Goal: Information Seeking & Learning: Learn about a topic

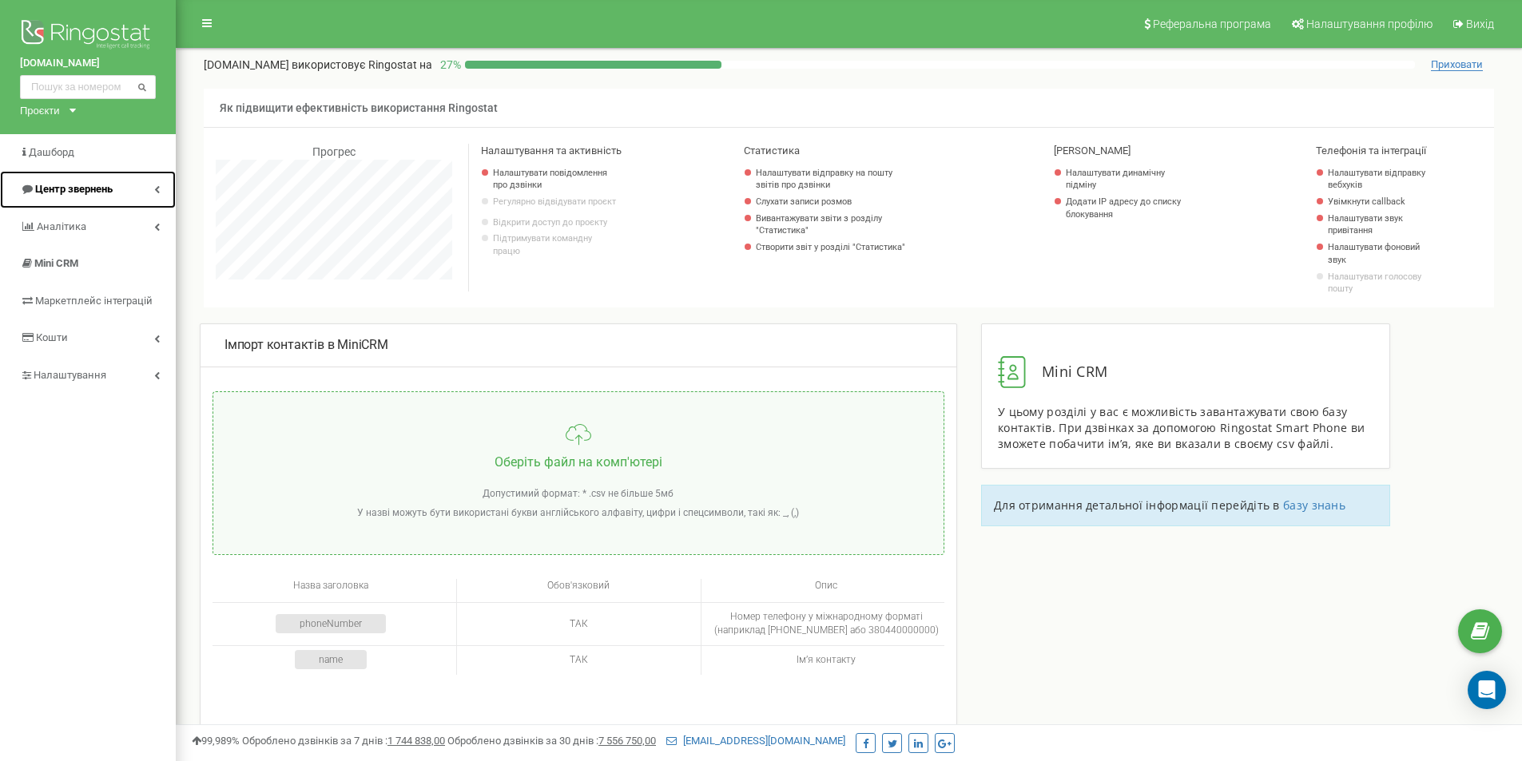
click at [87, 181] on link "Центр звернень" at bounding box center [88, 190] width 176 height 38
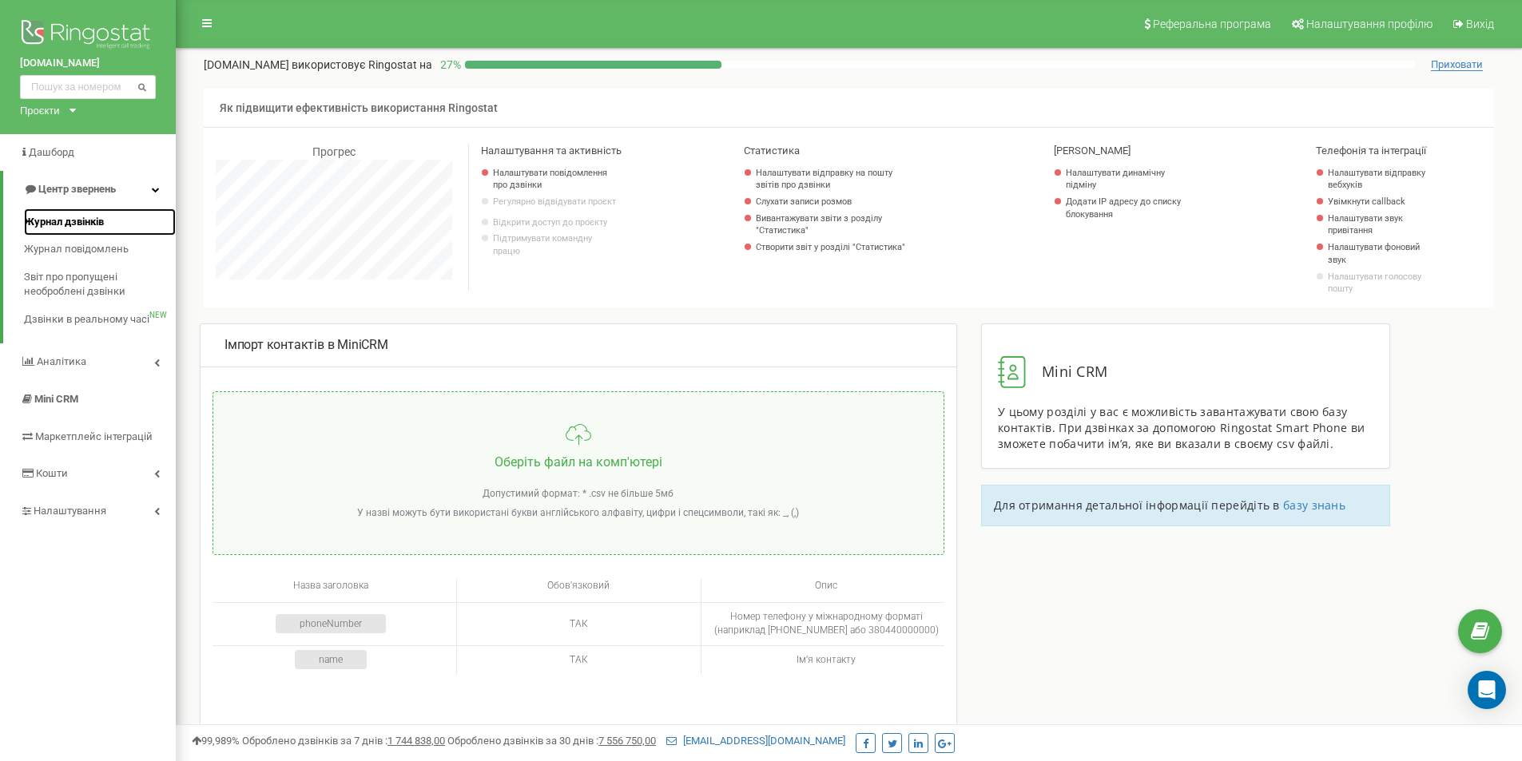
click at [86, 223] on span "Журнал дзвінків" at bounding box center [64, 222] width 80 height 15
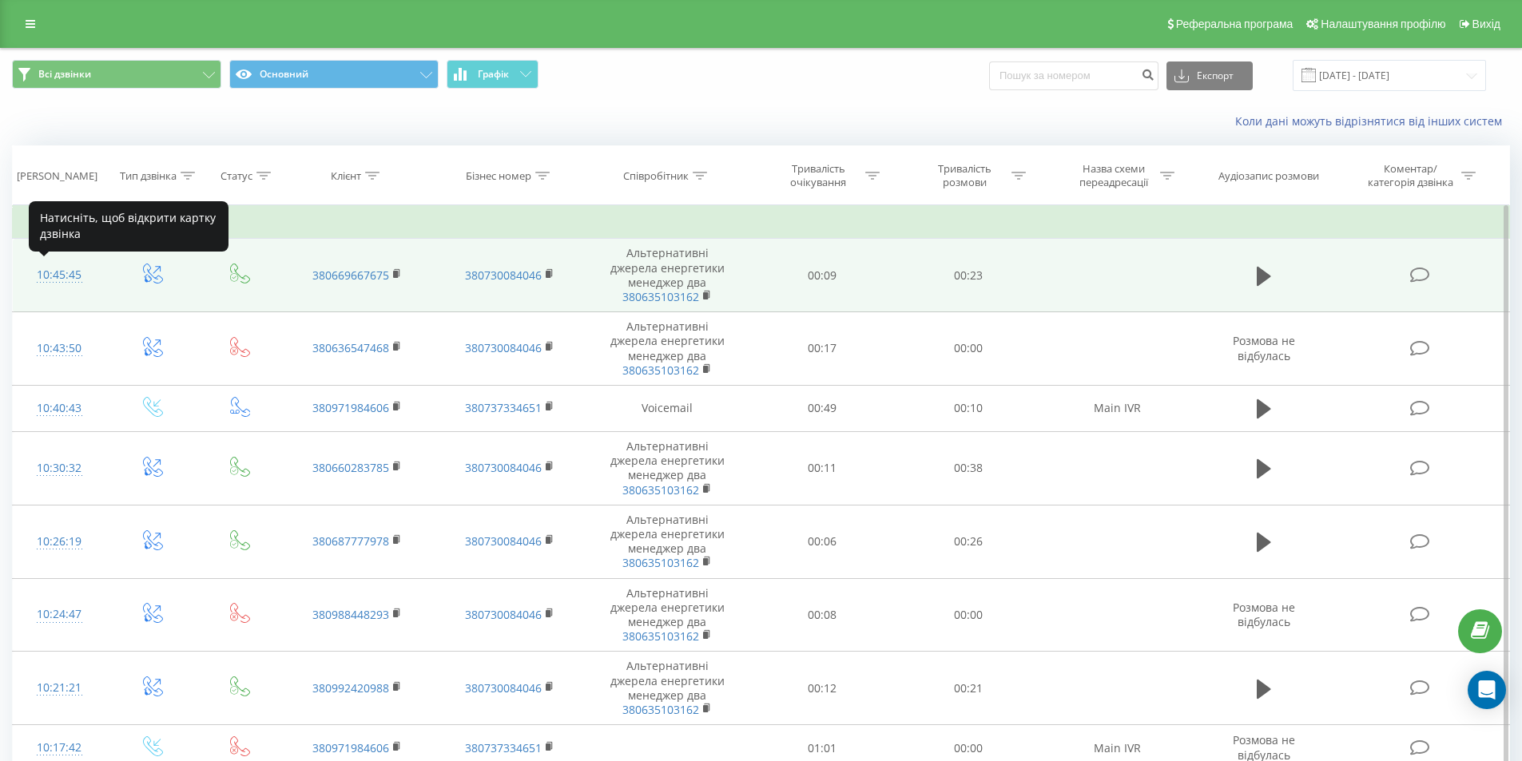
click at [40, 272] on div "10:45:45" at bounding box center [60, 275] width 62 height 31
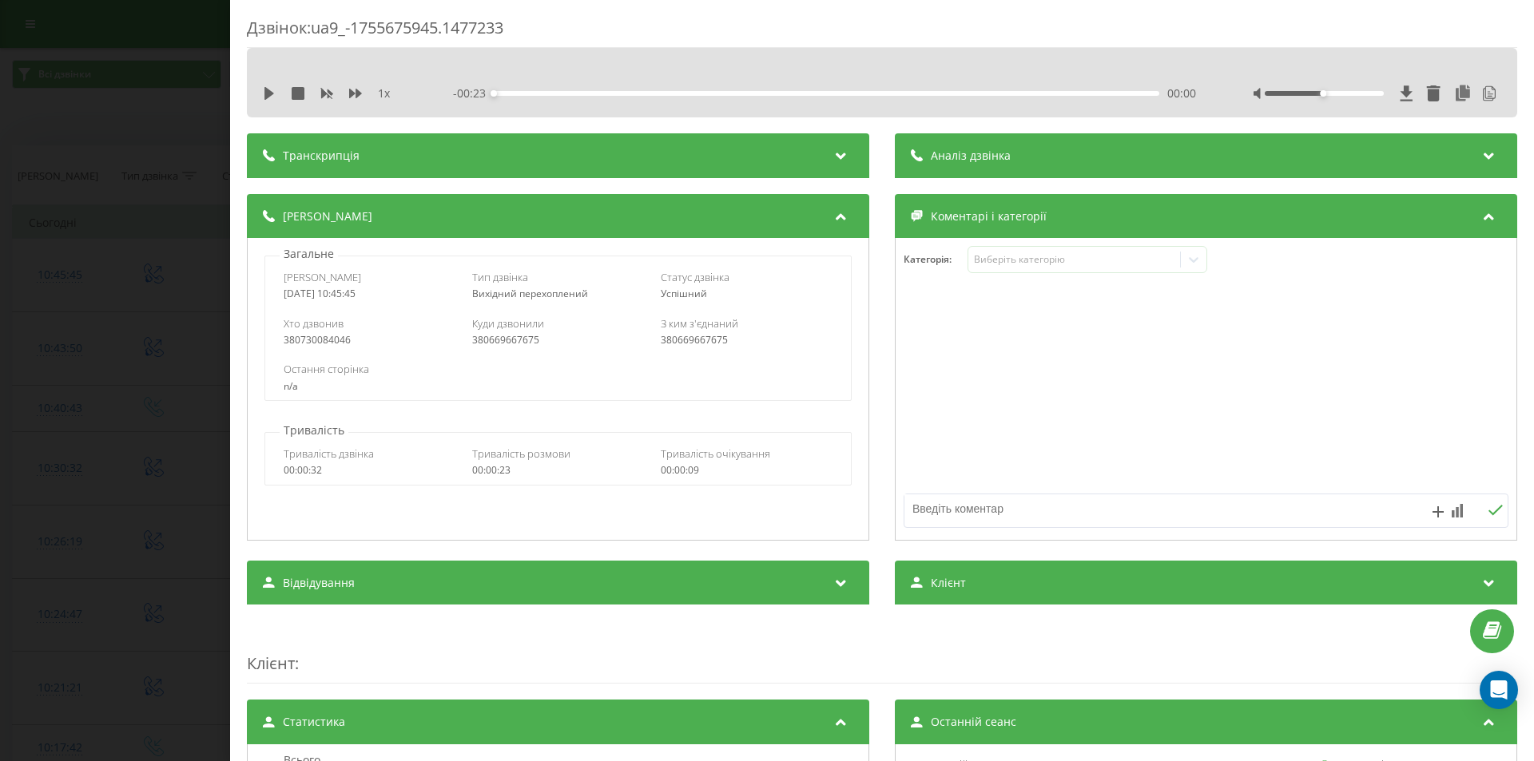
click at [277, 96] on div "1 x" at bounding box center [337, 93] width 149 height 16
click at [275, 94] on icon at bounding box center [269, 93] width 13 height 13
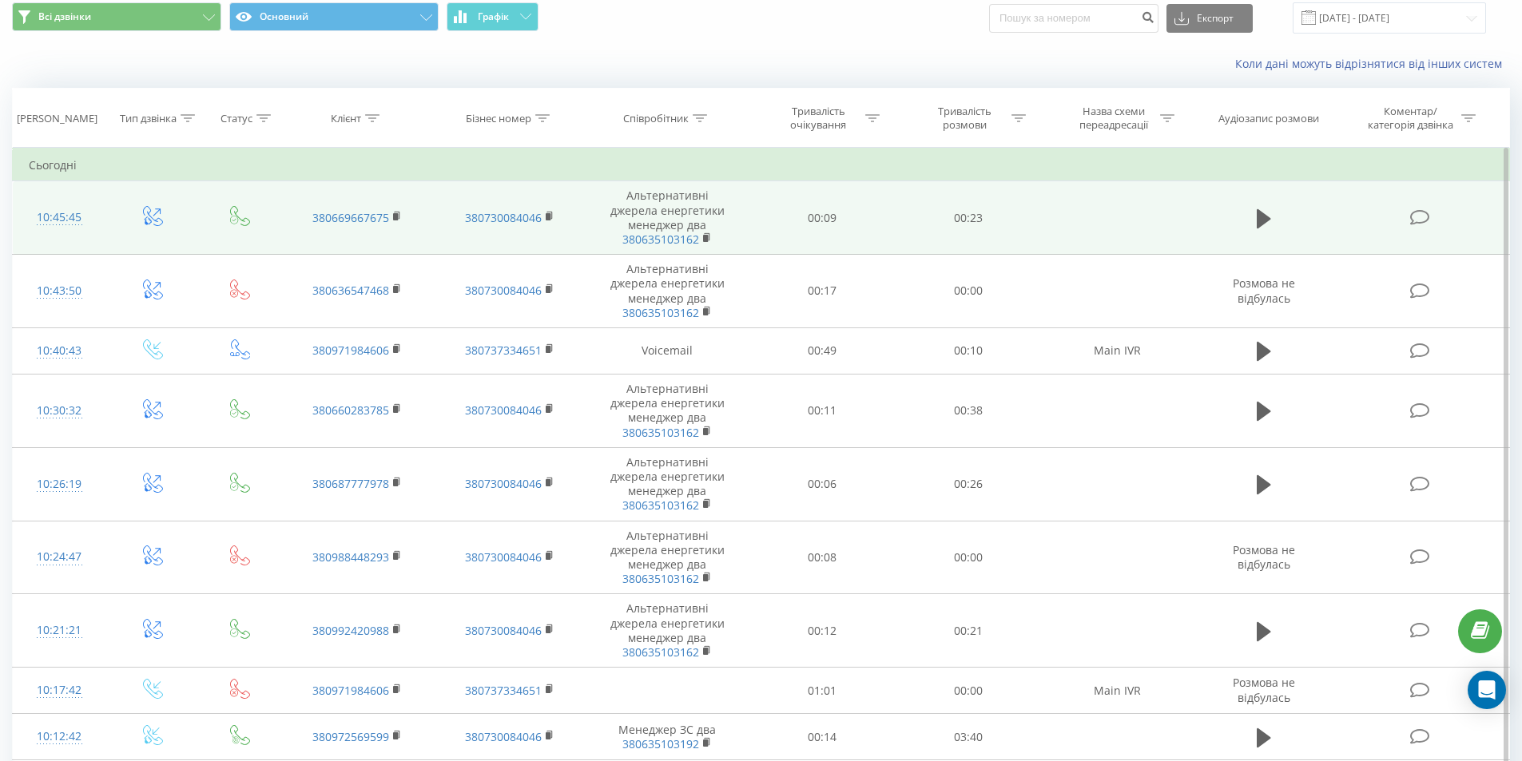
scroll to position [80, 0]
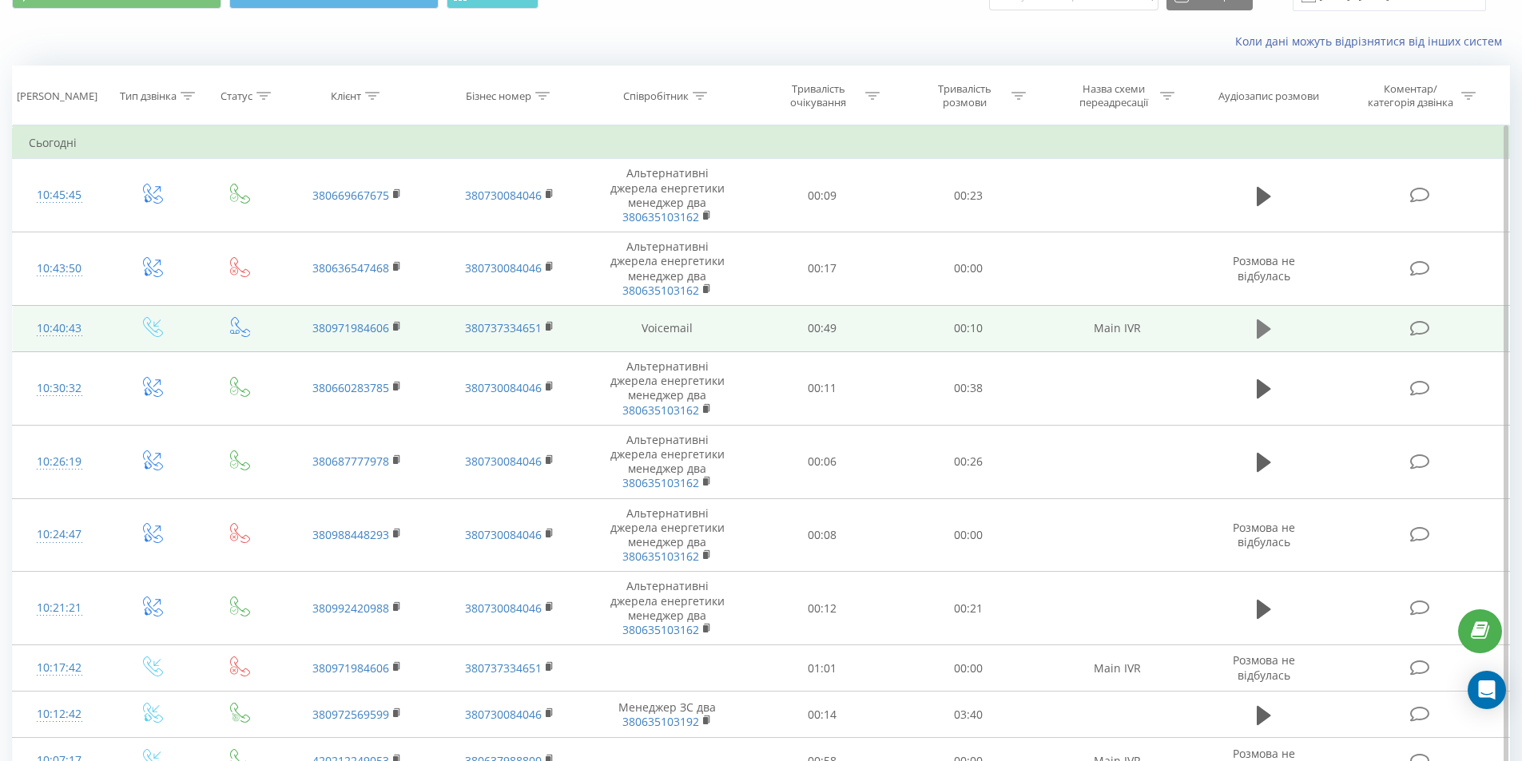
click at [1260, 328] on icon at bounding box center [1264, 329] width 14 height 19
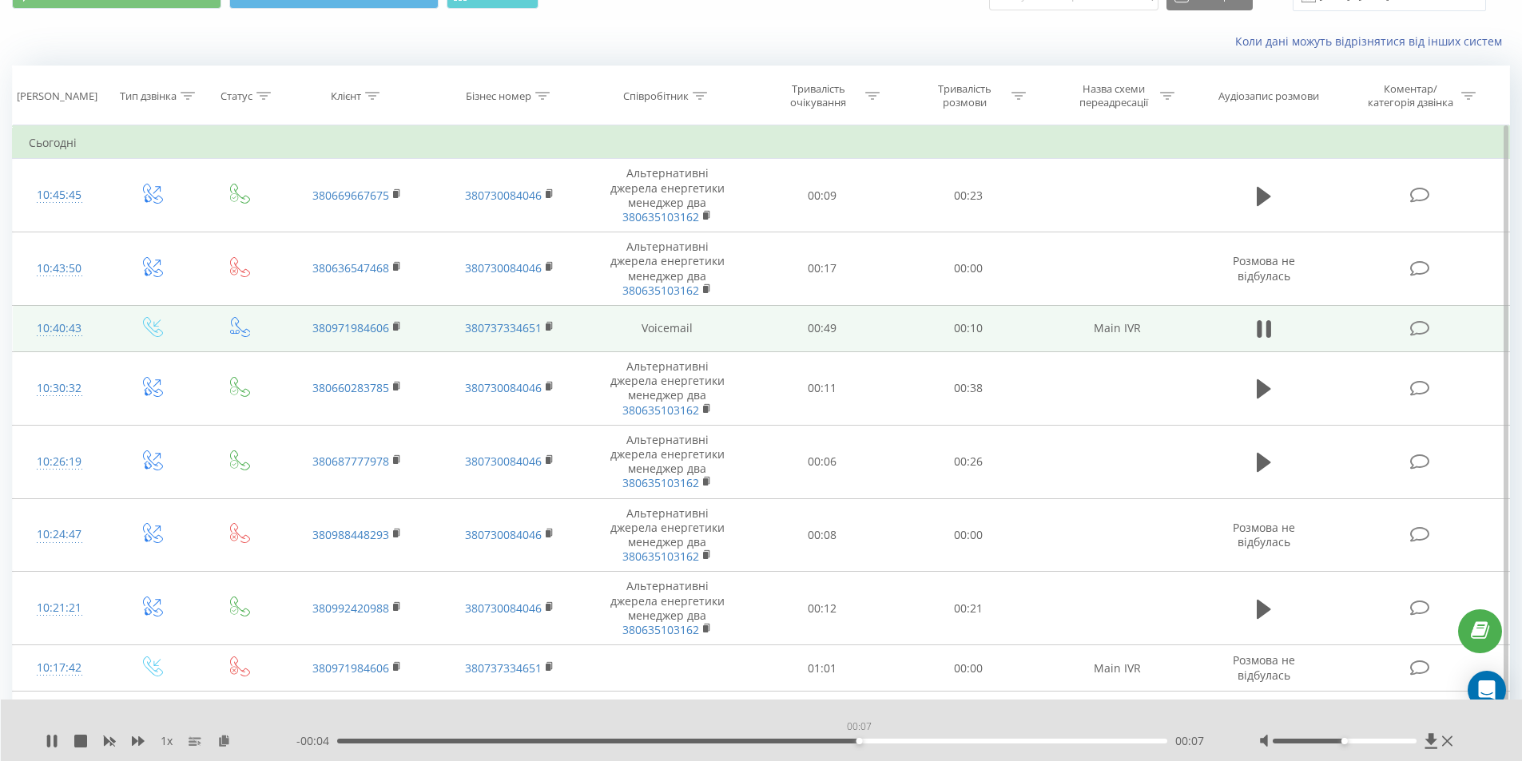
click at [857, 743] on div "00:07" at bounding box center [752, 741] width 831 height 5
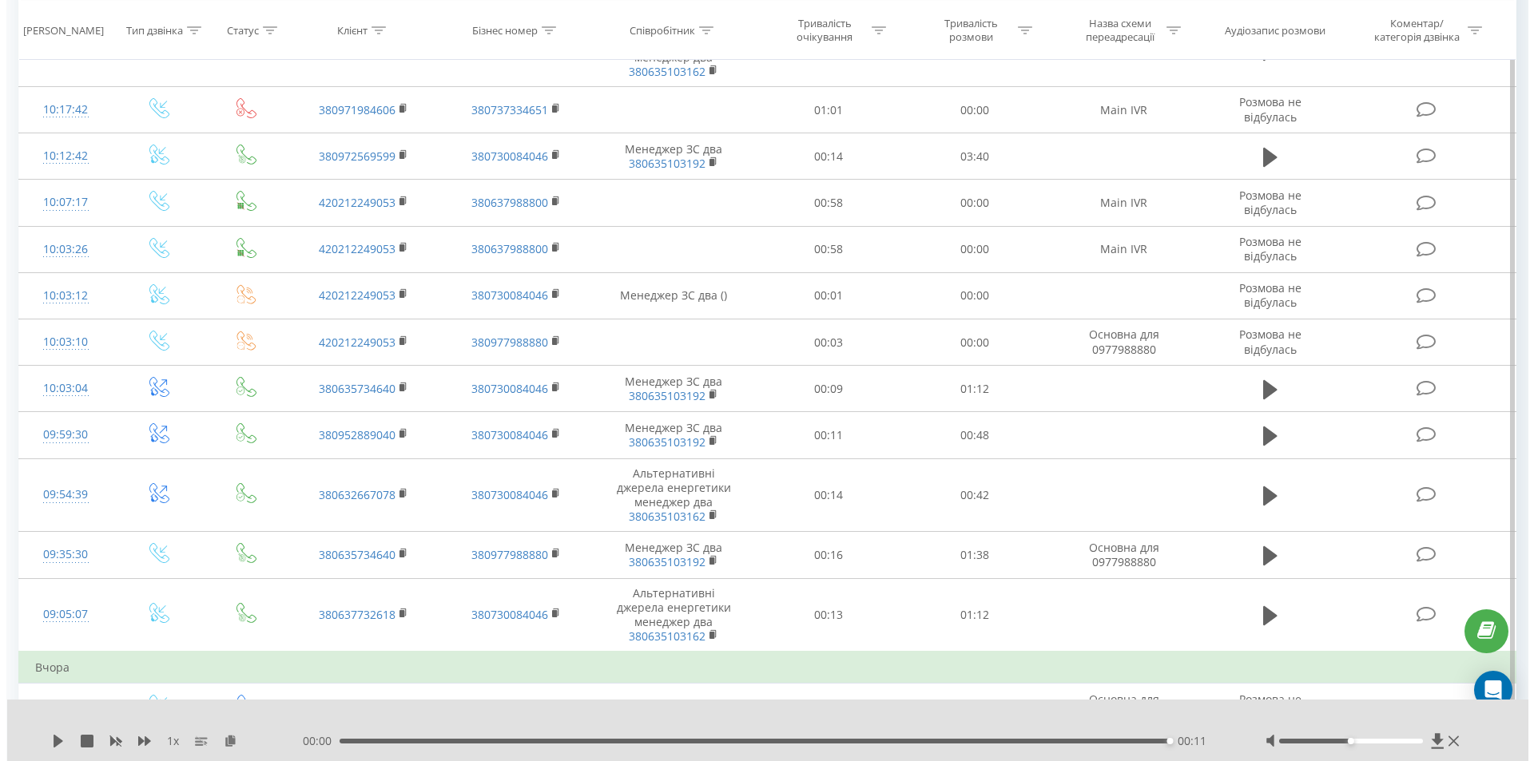
scroll to position [639, 0]
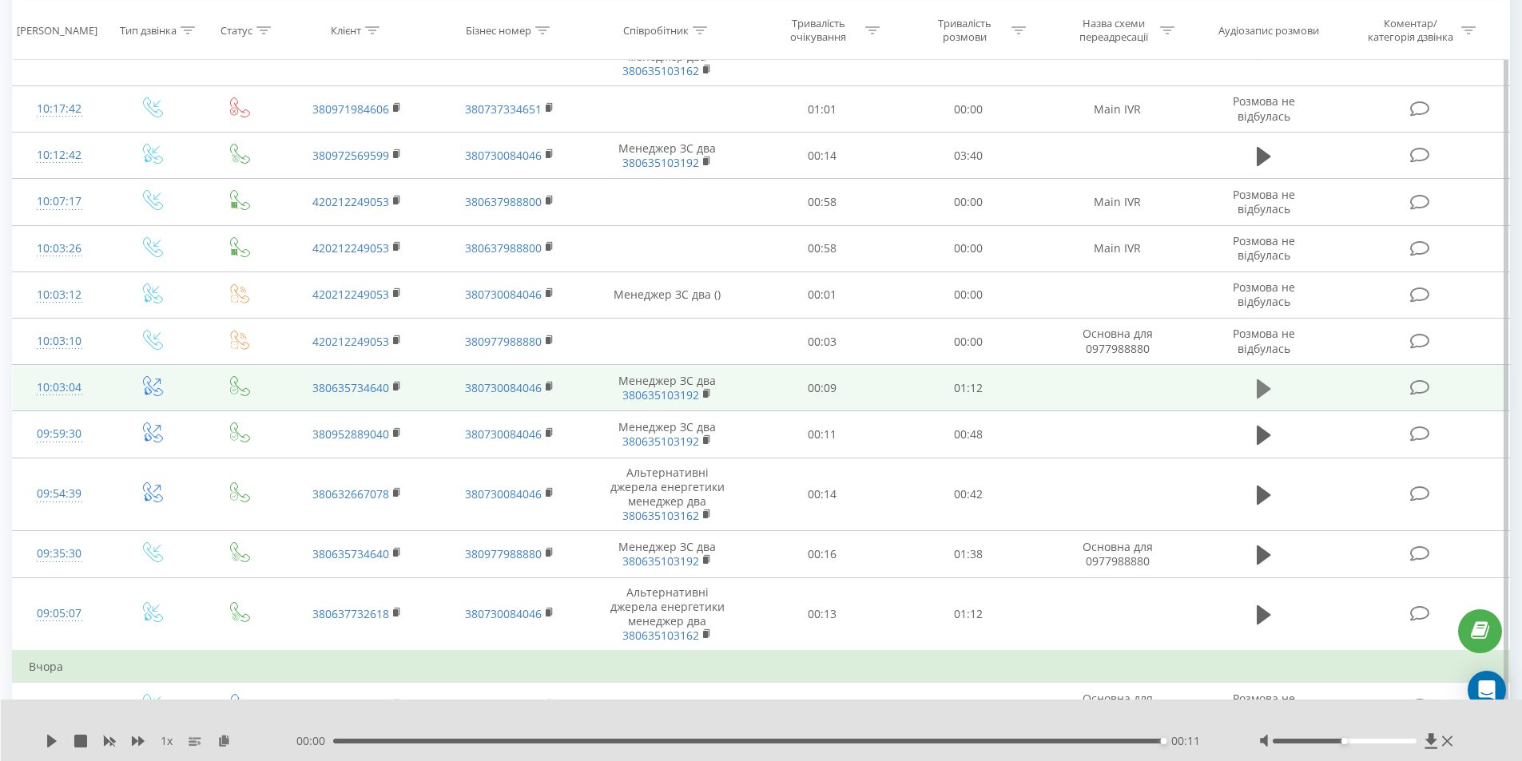
click at [1261, 389] on icon at bounding box center [1264, 389] width 14 height 19
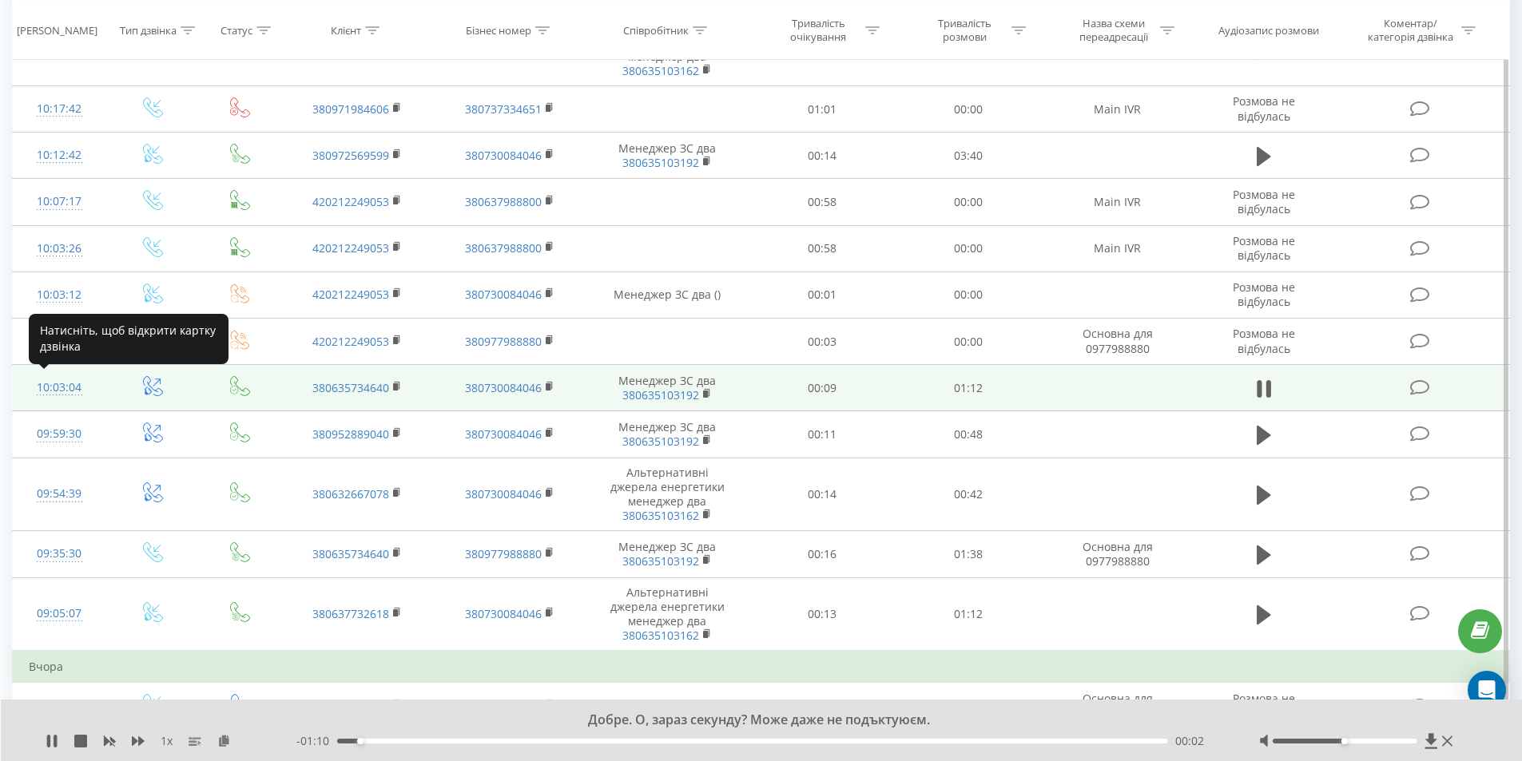
click at [65, 386] on div "10:03:04" at bounding box center [60, 387] width 62 height 31
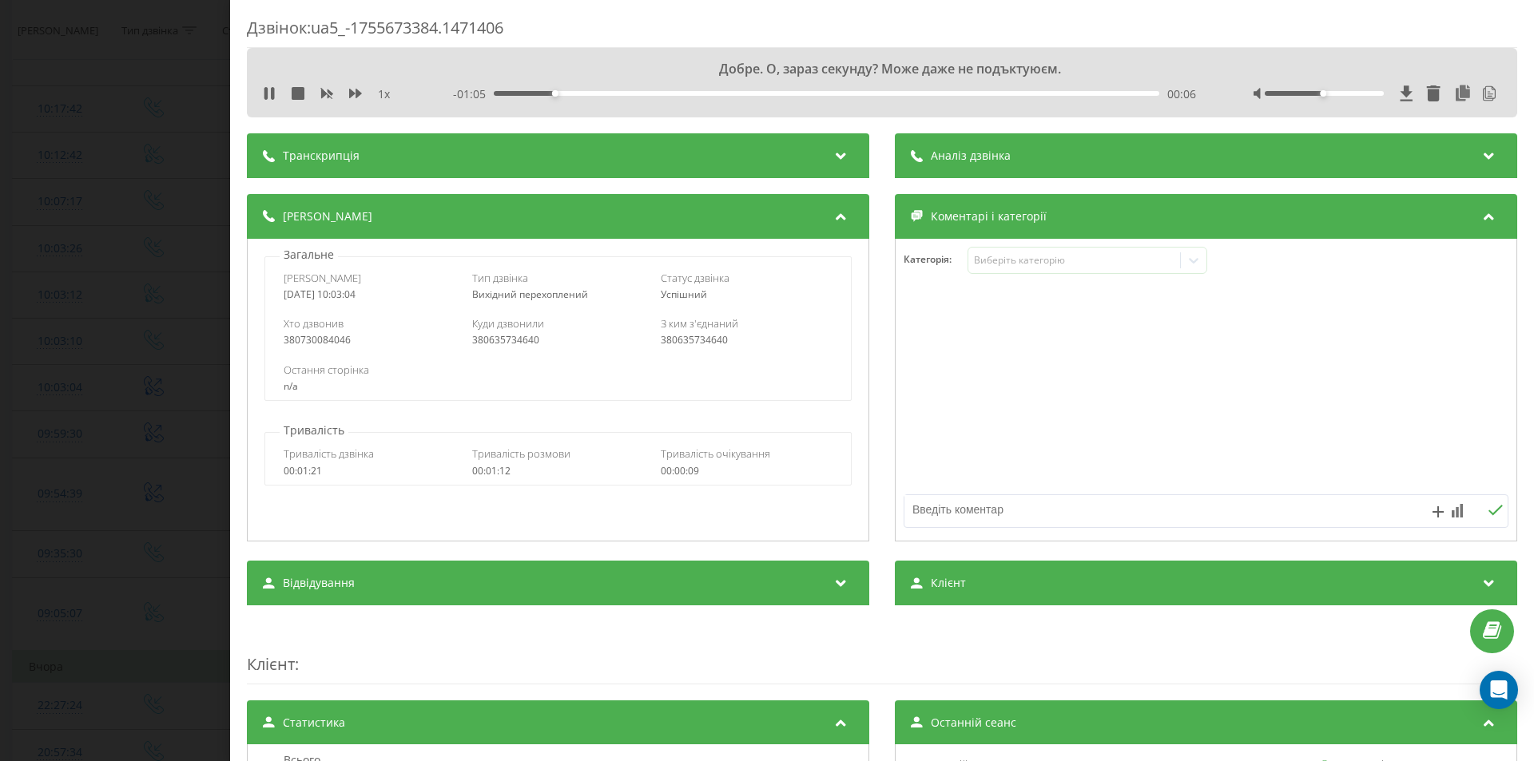
click at [1105, 152] on div "Аналіз дзвінка" at bounding box center [1206, 155] width 622 height 45
